Goal: Task Accomplishment & Management: Complete application form

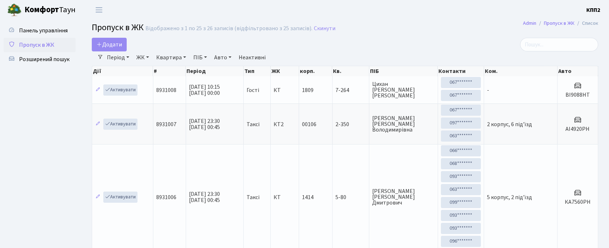
select select "25"
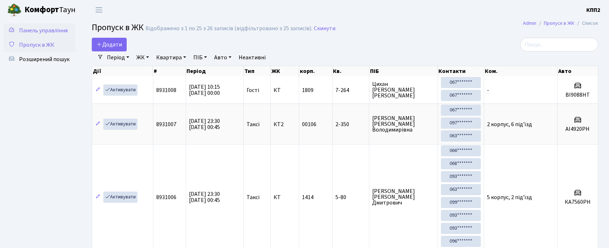
click at [69, 28] on link "Панель управління" at bounding box center [40, 30] width 72 height 14
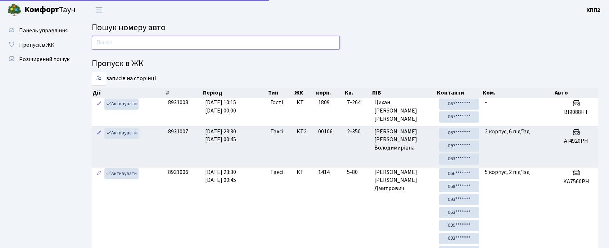
click at [124, 45] on input "text" at bounding box center [216, 43] width 248 height 14
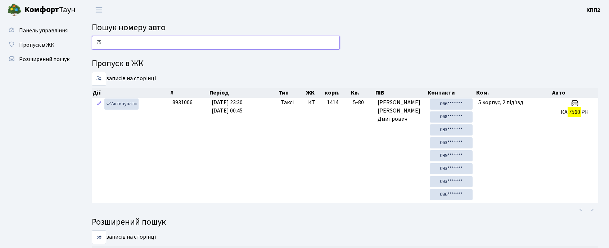
type input "7"
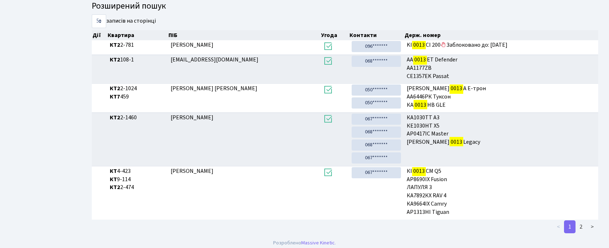
scroll to position [278, 0]
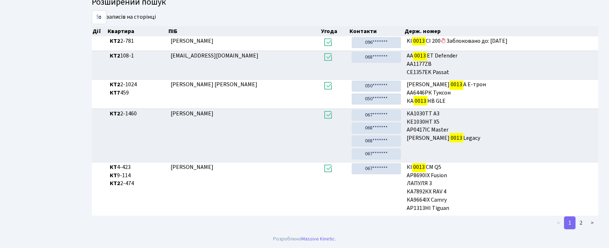
type input "0013"
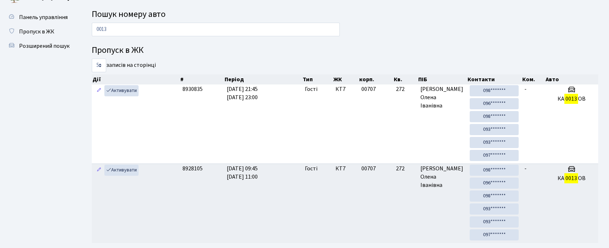
scroll to position [0, 0]
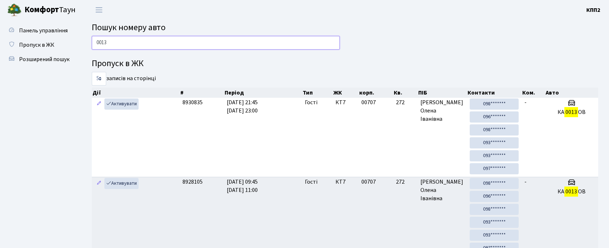
drag, startPoint x: 241, startPoint y: 41, endPoint x: 238, endPoint y: 47, distance: 6.4
click at [239, 45] on input "0013" at bounding box center [216, 43] width 248 height 14
click at [24, 42] on span "Пропуск в ЖК" at bounding box center [36, 45] width 35 height 8
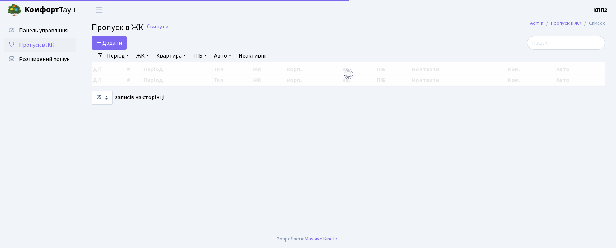
select select "25"
click at [111, 45] on span "Додати" at bounding box center [109, 43] width 26 height 8
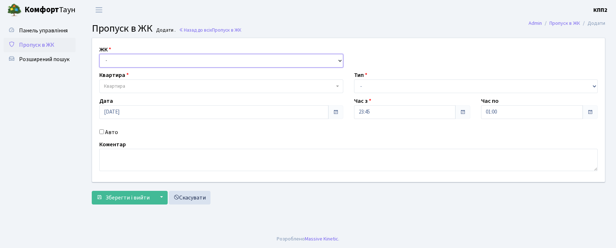
click at [121, 65] on select "- КТ, вул. Регенераторна, 4 КТ2, просп. Соборності, 17 КТ3, вул. Березнева, 16 …" at bounding box center [221, 61] width 244 height 14
select select "271"
click at [99, 54] on select "- КТ, вул. Регенераторна, 4 КТ2, просп. Соборності, 17 КТ3, вул. Березнева, 16 …" at bounding box center [221, 61] width 244 height 14
select select
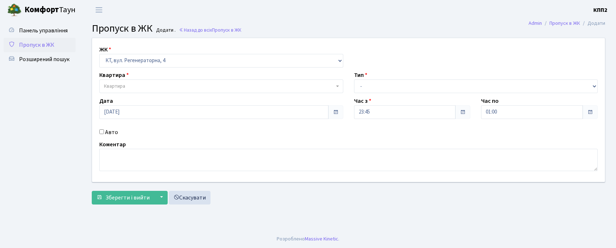
drag, startPoint x: 401, startPoint y: 95, endPoint x: 401, endPoint y: 114, distance: 19.1
click at [401, 96] on div "ЖК - КТ, вул. Регенераторна, 4 КТ2, просп. Соборності, 17 КТ3, вул. Березнева, …" at bounding box center [349, 110] width 524 height 144
drag, startPoint x: 400, startPoint y: 72, endPoint x: 395, endPoint y: 91, distance: 19.5
click at [395, 91] on div "Тип - Доставка Таксі Гості Сервіс" at bounding box center [476, 82] width 255 height 22
click at [393, 88] on select "- Доставка Таксі Гості Сервіс" at bounding box center [476, 87] width 244 height 14
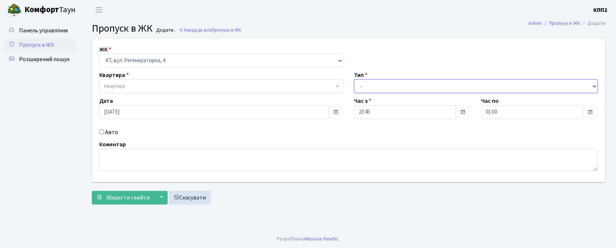
click at [354, 80] on select "- Доставка Таксі Гості Сервіс" at bounding box center [476, 87] width 244 height 14
click at [387, 94] on div "ЖК - КТ, вул. Регенераторна, 4 КТ2, просп. Соборності, 17 КТ3, вул. Березнева, …" at bounding box center [349, 110] width 524 height 144
click at [379, 92] on select "- Доставка Таксі Гості Сервіс" at bounding box center [476, 87] width 244 height 14
select select "3"
click at [354, 80] on select "- Доставка Таксі Гості Сервіс" at bounding box center [476, 87] width 244 height 14
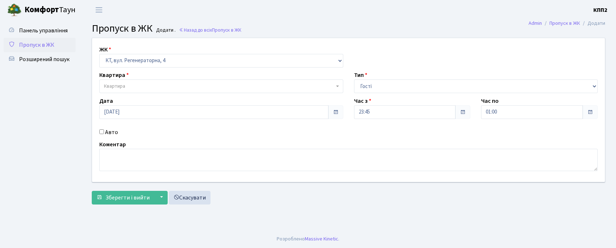
click at [186, 90] on span "Квартира" at bounding box center [219, 86] width 230 height 7
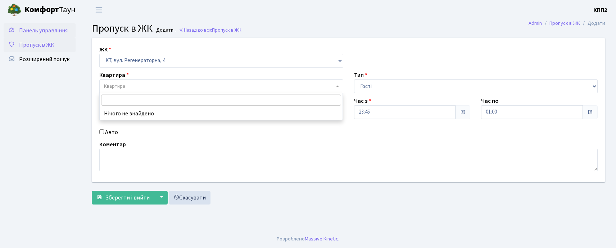
click at [45, 33] on span "Панель управління" at bounding box center [43, 31] width 49 height 8
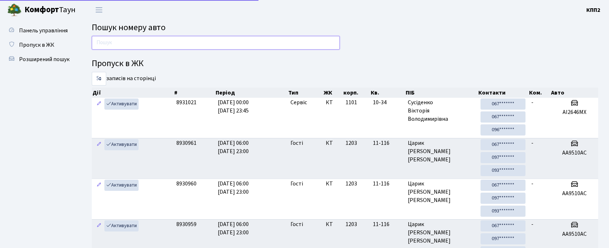
click at [164, 45] on input "text" at bounding box center [216, 43] width 248 height 14
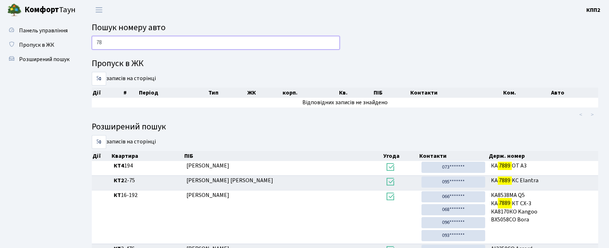
type input "7"
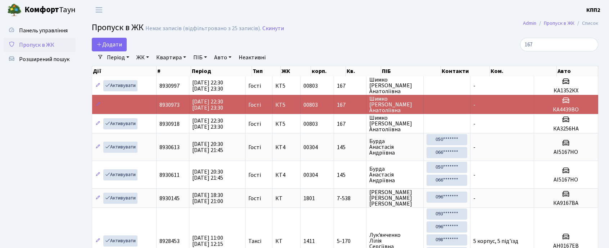
select select "25"
click at [109, 46] on span "Додати" at bounding box center [109, 45] width 26 height 8
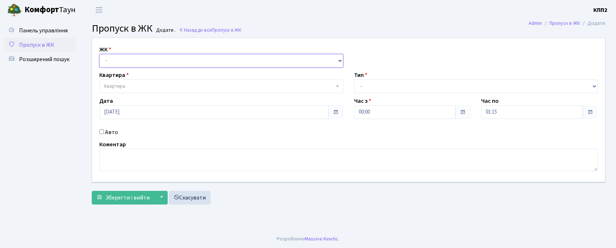
drag, startPoint x: 131, startPoint y: 54, endPoint x: 139, endPoint y: 78, distance: 26.0
click at [139, 78] on div "ЖК - КТ, вул. Регенераторна, 4 КТ2, просп. [STREET_ADDRESS] [STREET_ADDRESS] [P…" at bounding box center [349, 110] width 524 height 144
select select "271"
click at [99, 54] on select "- КТ, вул. Регенераторна, 4 КТ2, просп. Соборності, 17 КТ3, вул. Березнева, 16 …" at bounding box center [221, 61] width 244 height 14
select select
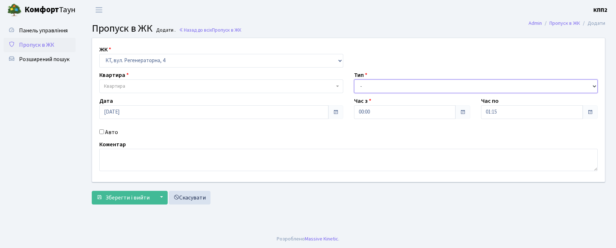
click at [371, 88] on select "- Доставка Таксі Гості Сервіс" at bounding box center [476, 87] width 244 height 14
select select "3"
click at [354, 80] on select "- Доставка Таксі Гості Сервіс" at bounding box center [476, 87] width 244 height 14
click at [150, 88] on span "Квартира" at bounding box center [219, 86] width 230 height 7
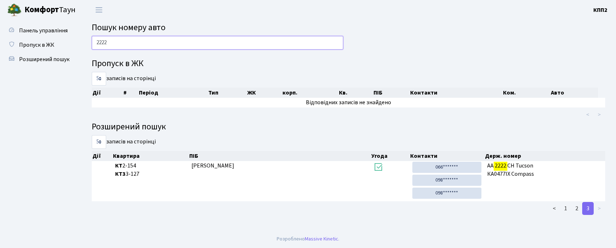
click at [148, 44] on input "2222" at bounding box center [218, 43] width 252 height 14
type input "2"
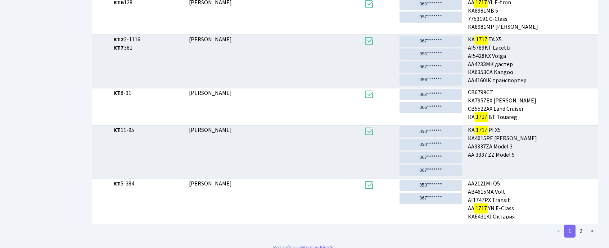
scroll to position [174, 0]
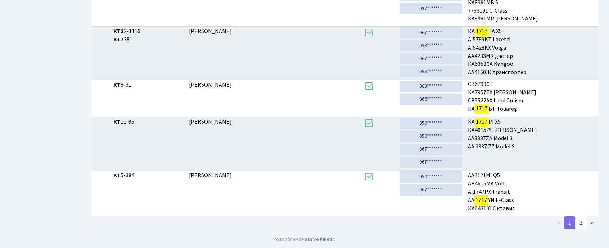
click at [577, 221] on link "2" at bounding box center [581, 223] width 12 height 13
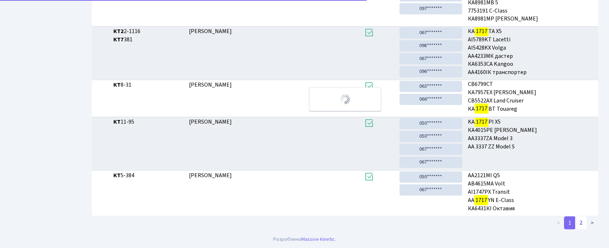
scroll to position [68, 0]
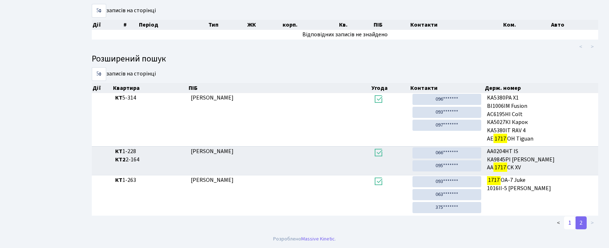
click at [569, 225] on link "1" at bounding box center [570, 223] width 12 height 13
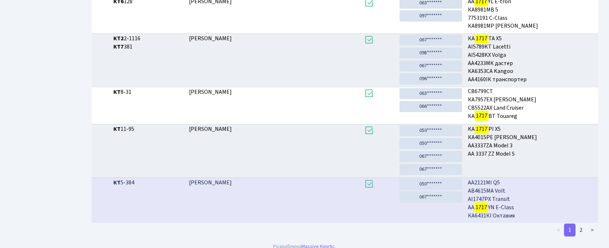
scroll to position [174, 0]
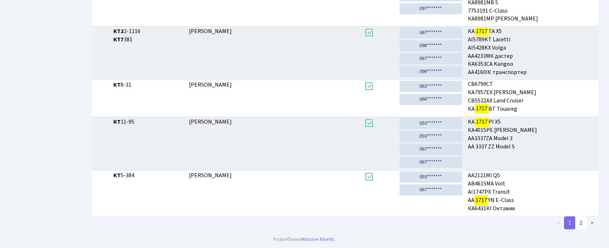
click at [579, 223] on link "2" at bounding box center [581, 223] width 12 height 13
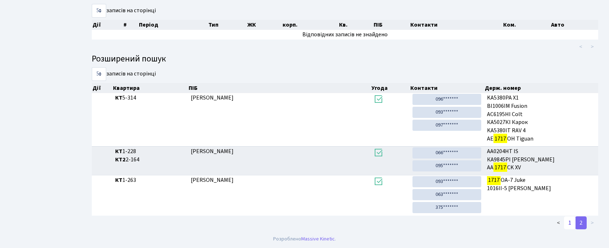
click at [567, 224] on link "1" at bounding box center [570, 223] width 12 height 13
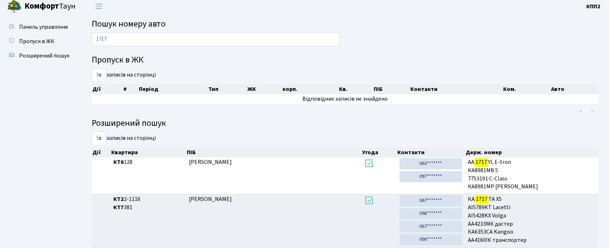
scroll to position [0, 0]
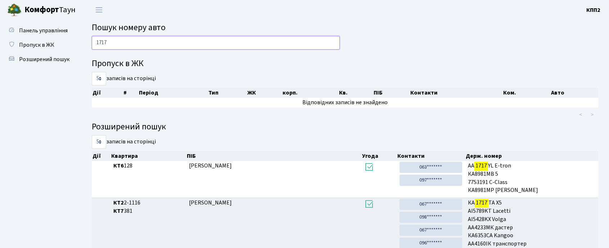
click at [226, 38] on input "1717" at bounding box center [216, 43] width 248 height 14
type input "1"
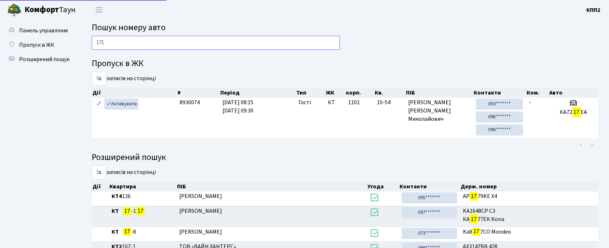
type input "1717"
